Goal: Navigation & Orientation: Find specific page/section

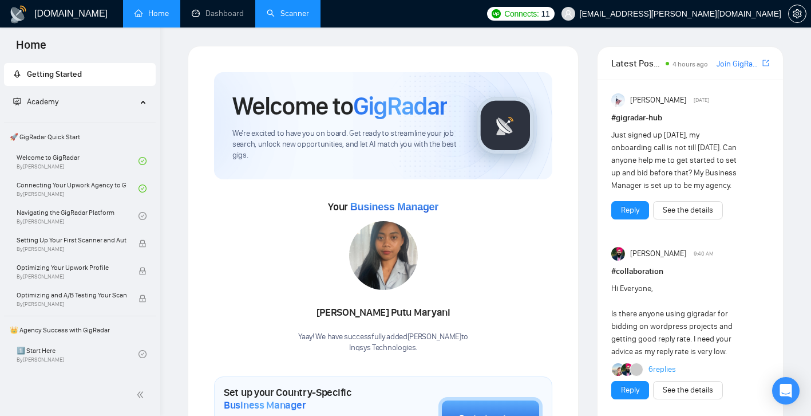
click at [281, 18] on link "Scanner" at bounding box center [288, 14] width 42 height 10
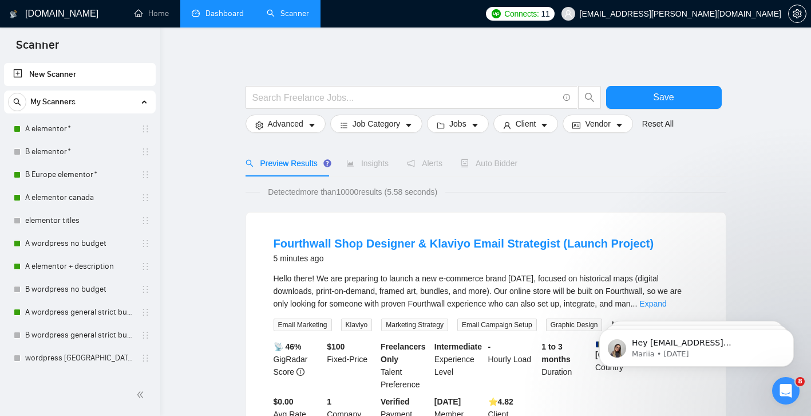
click at [206, 13] on link "Dashboard" at bounding box center [218, 14] width 52 height 10
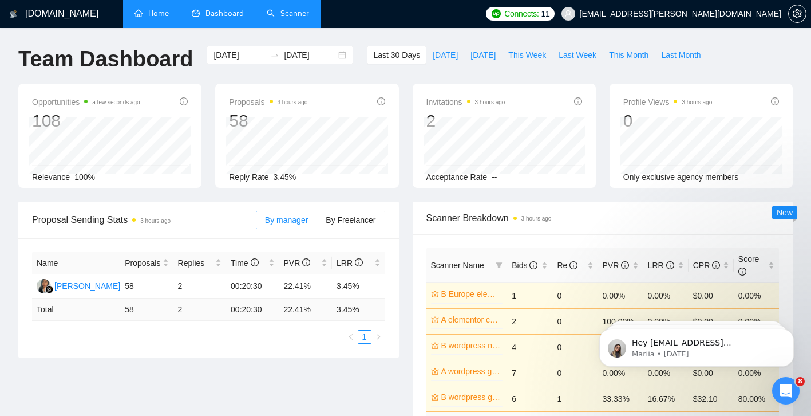
click at [156, 14] on link "Home" at bounding box center [152, 14] width 34 height 10
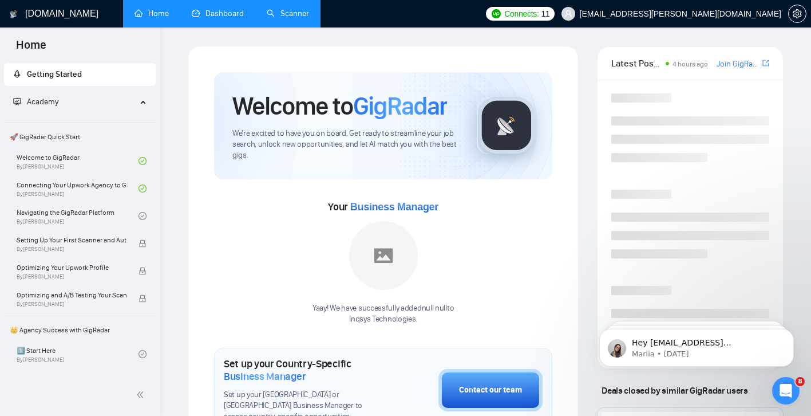
click at [215, 13] on link "Dashboard" at bounding box center [218, 14] width 52 height 10
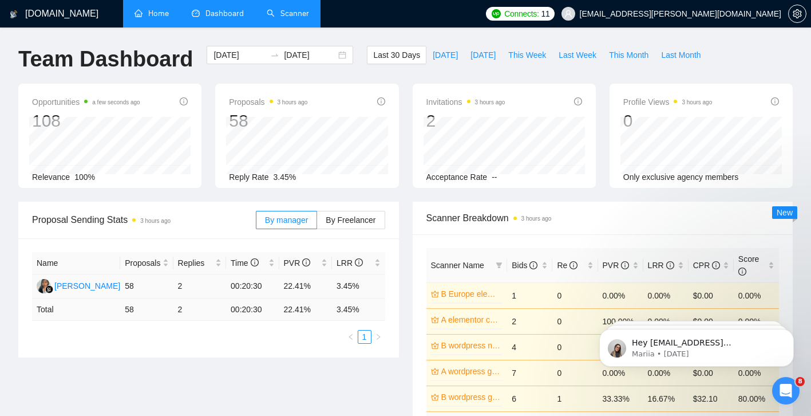
click at [302, 286] on td "22.41%" at bounding box center [305, 286] width 53 height 24
click at [106, 286] on div "[PERSON_NAME]" at bounding box center [87, 285] width 66 height 13
